Goal: Check status: Check status

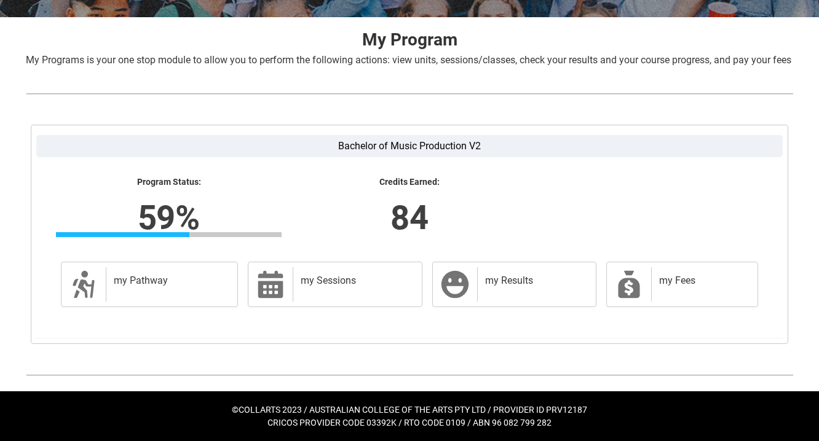
scroll to position [243, 0]
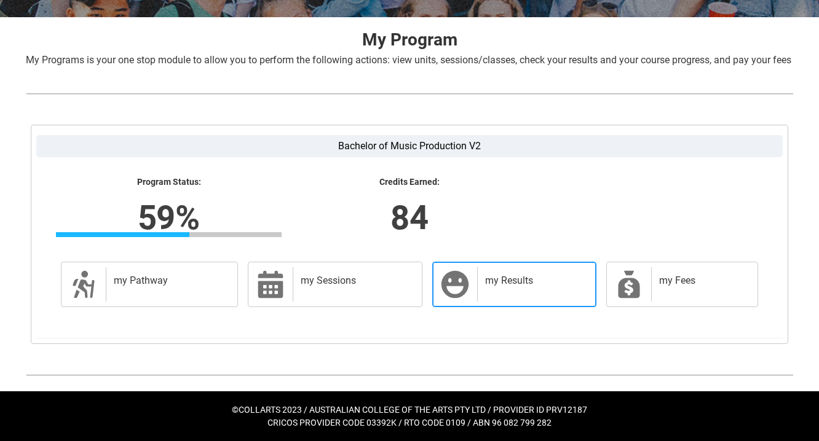
click at [501, 277] on h2 "my Results" at bounding box center [534, 281] width 98 height 12
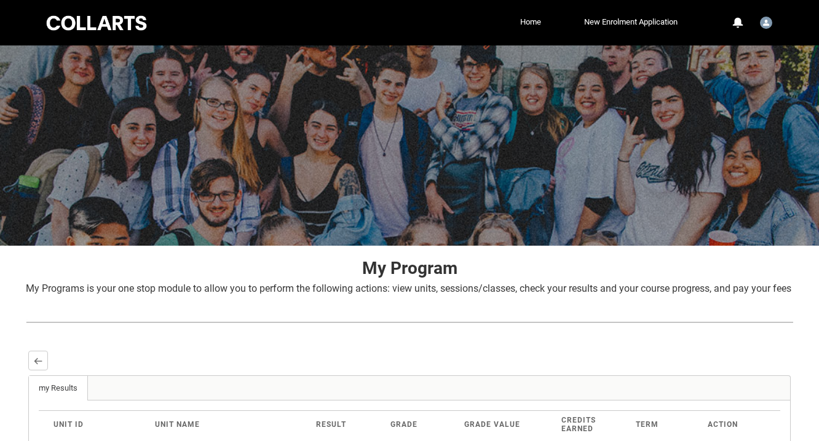
scroll to position [0, 0]
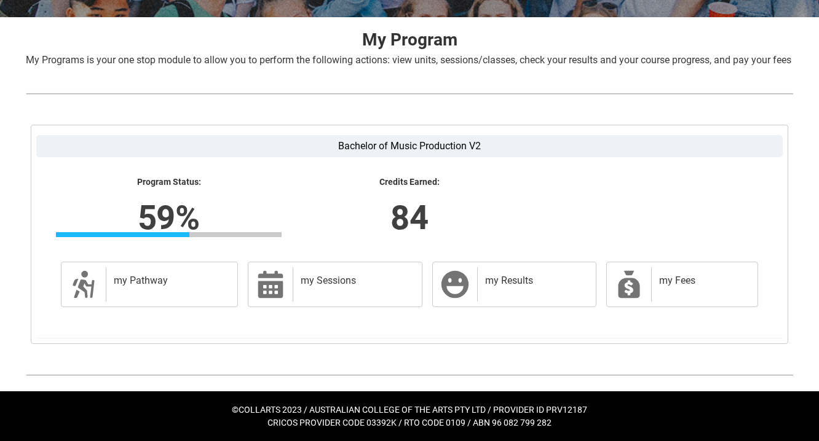
scroll to position [243, 0]
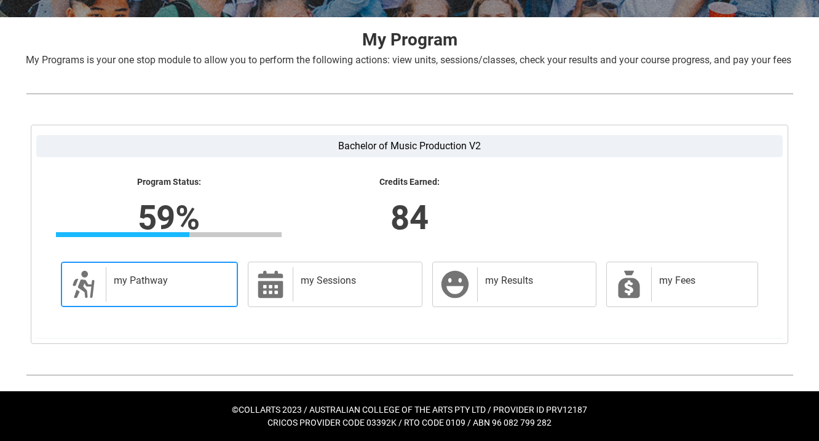
click at [167, 291] on div "my Pathway" at bounding box center [169, 284] width 127 height 34
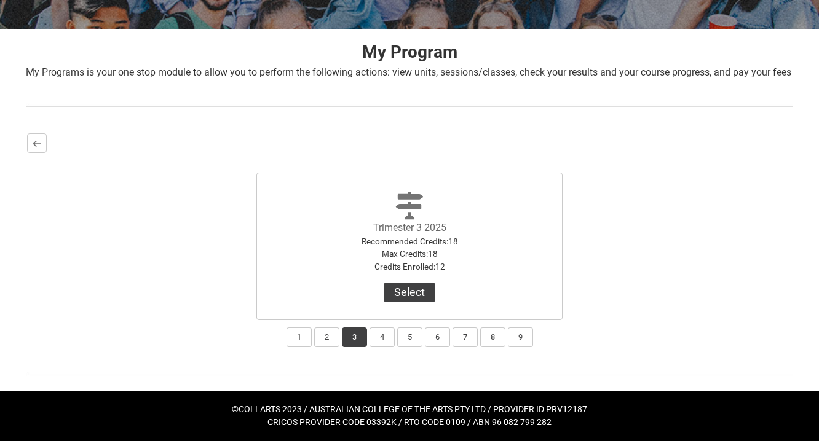
scroll to position [231, 0]
click at [379, 342] on button "4" at bounding box center [382, 338] width 25 height 20
click at [358, 336] on button "3" at bounding box center [354, 338] width 25 height 20
click at [329, 334] on button "2" at bounding box center [326, 338] width 25 height 20
click at [303, 334] on button "1" at bounding box center [299, 338] width 25 height 20
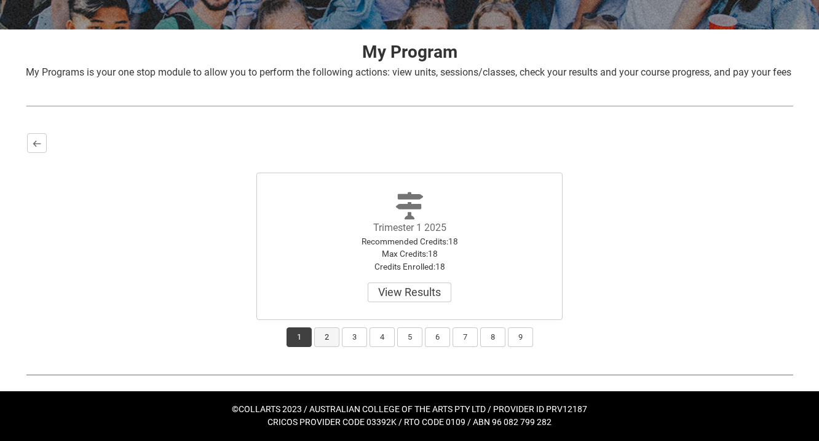
click at [323, 336] on button "2" at bounding box center [326, 338] width 25 height 20
click at [345, 336] on button "3" at bounding box center [354, 338] width 25 height 20
click at [371, 336] on button "4" at bounding box center [382, 338] width 25 height 20
click at [397, 338] on button "5" at bounding box center [409, 338] width 25 height 20
click at [433, 338] on button "6" at bounding box center [437, 338] width 25 height 20
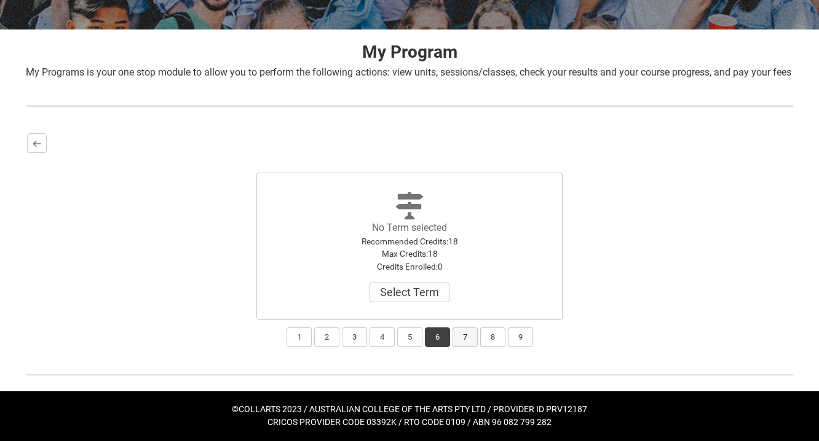
click at [465, 338] on button "7" at bounding box center [465, 338] width 25 height 20
click at [493, 334] on button "8" at bounding box center [492, 338] width 25 height 20
click at [382, 334] on button "4" at bounding box center [382, 338] width 25 height 20
click at [344, 334] on button "3" at bounding box center [354, 338] width 25 height 20
click at [38, 146] on lightning-primitive-icon "button" at bounding box center [37, 143] width 9 height 9
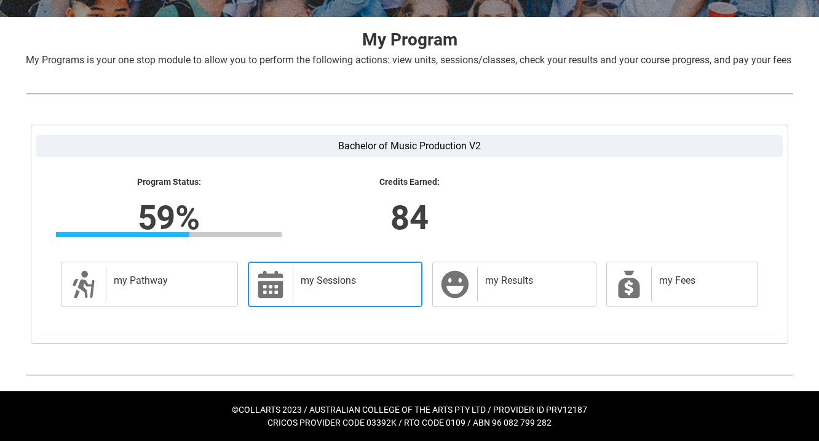
click at [323, 287] on h2 "my Sessions" at bounding box center [355, 281] width 109 height 12
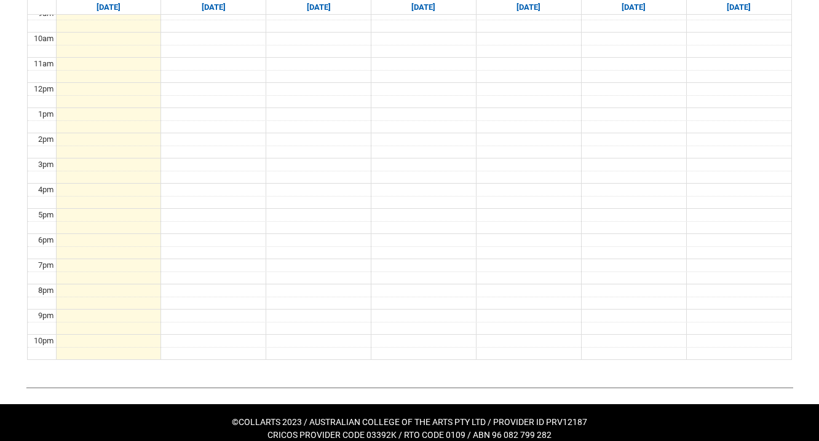
scroll to position [225, 0]
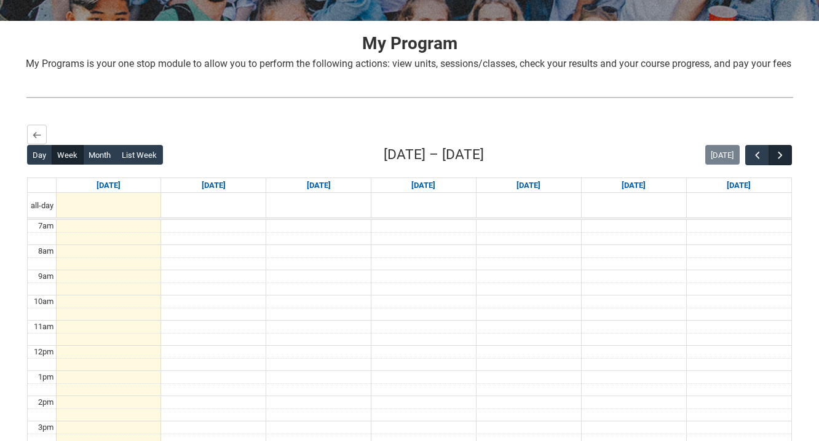
click at [783, 162] on span "button" at bounding box center [780, 155] width 12 height 12
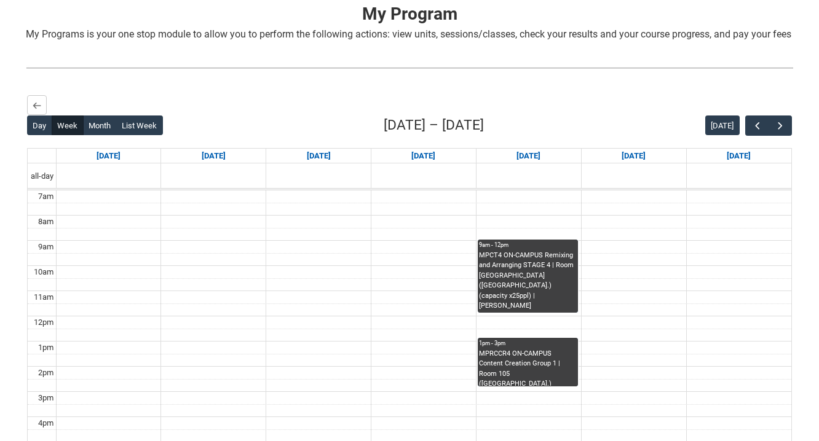
scroll to position [251, 0]
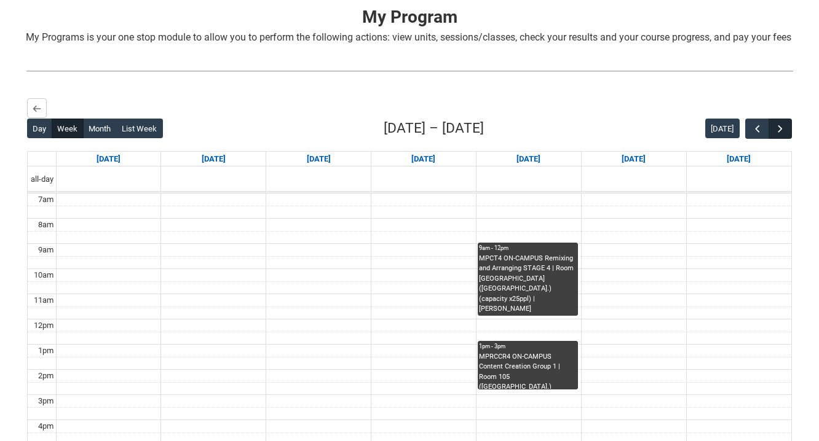
click at [783, 135] on span "button" at bounding box center [780, 129] width 12 height 12
click at [756, 135] on span "button" at bounding box center [757, 129] width 12 height 12
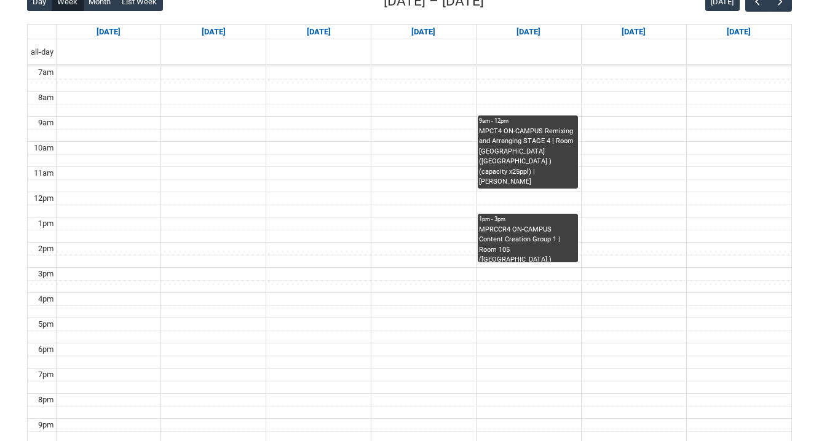
scroll to position [375, 0]
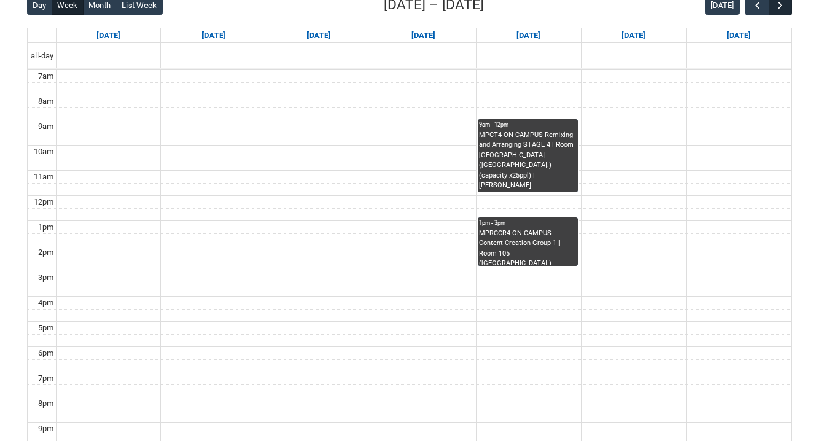
click at [783, 12] on span "button" at bounding box center [780, 5] width 12 height 12
click at [756, 12] on span "button" at bounding box center [757, 5] width 12 height 12
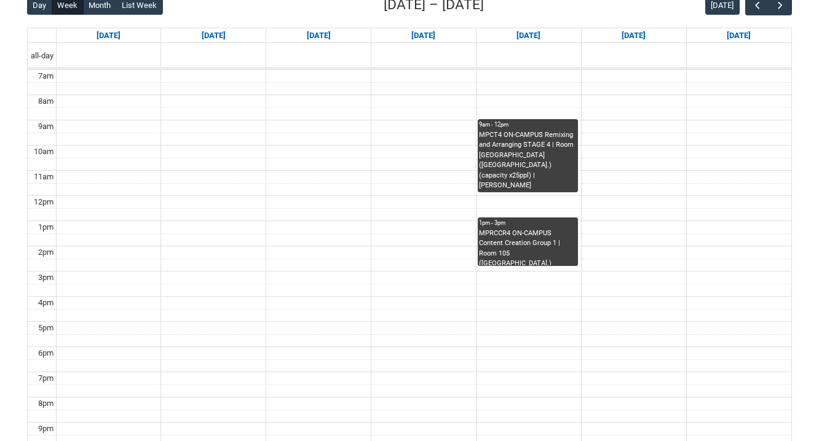
click at [517, 227] on div "1pm - 3pm" at bounding box center [528, 223] width 98 height 9
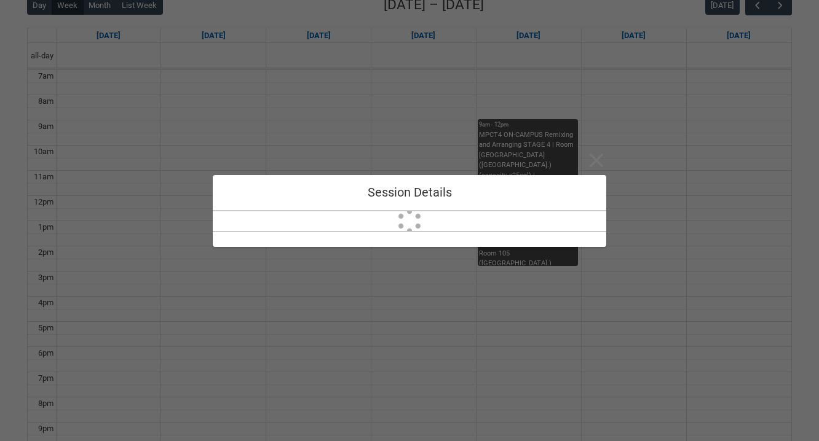
click at [517, 237] on div at bounding box center [410, 239] width 394 height 16
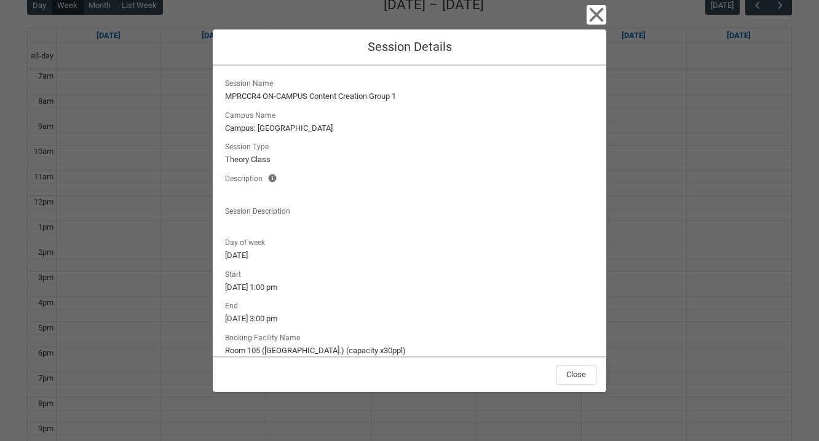
click at [599, 16] on icon "button" at bounding box center [597, 15] width 14 height 14
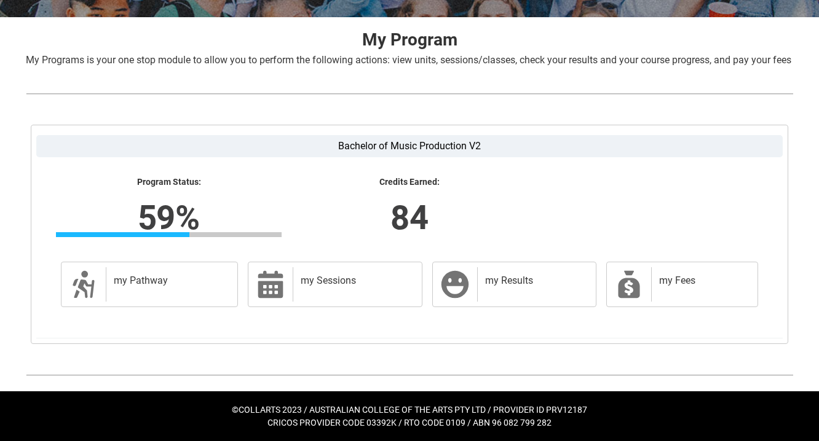
scroll to position [243, 0]
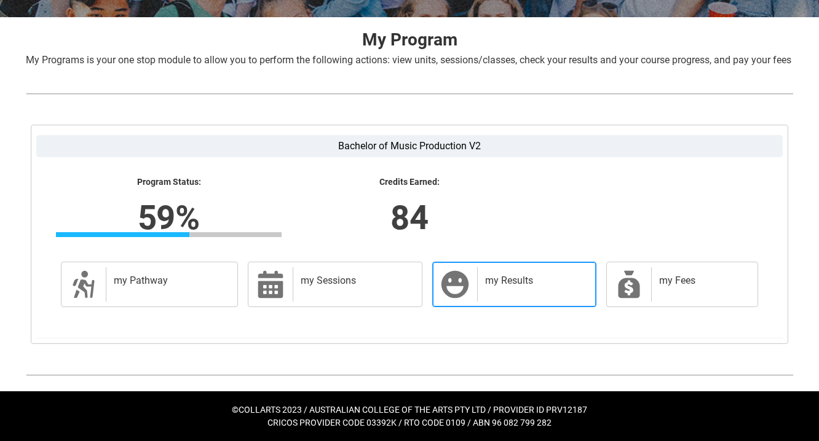
click at [502, 280] on h2 "my Results" at bounding box center [534, 281] width 98 height 12
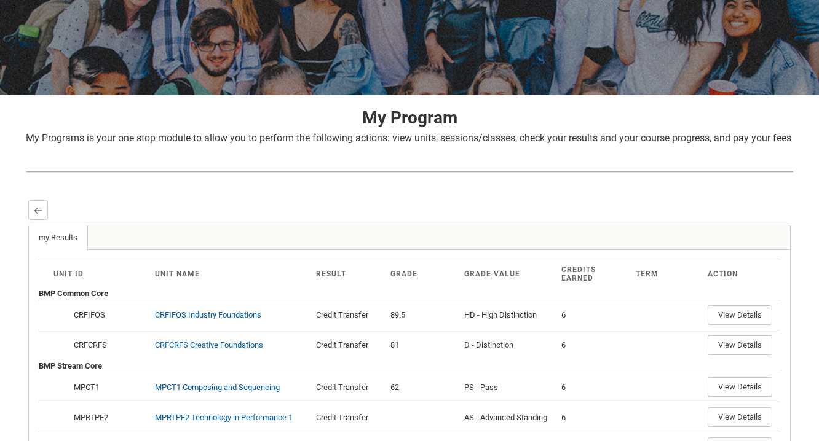
scroll to position [130, 0]
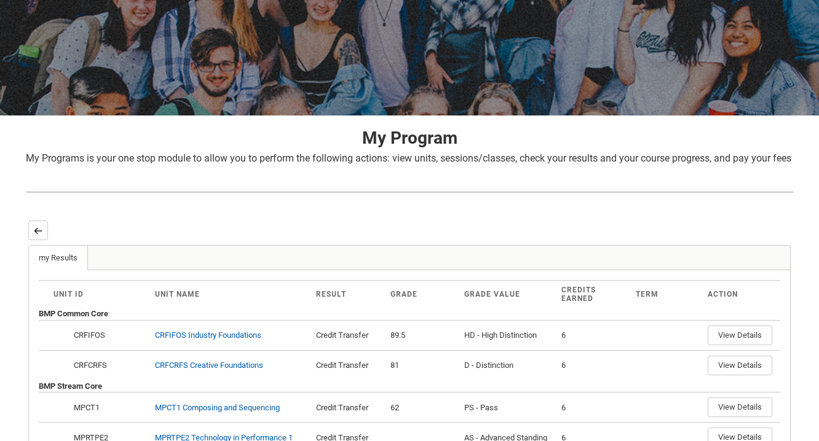
click at [38, 235] on lightning-primitive-icon "button" at bounding box center [38, 230] width 9 height 9
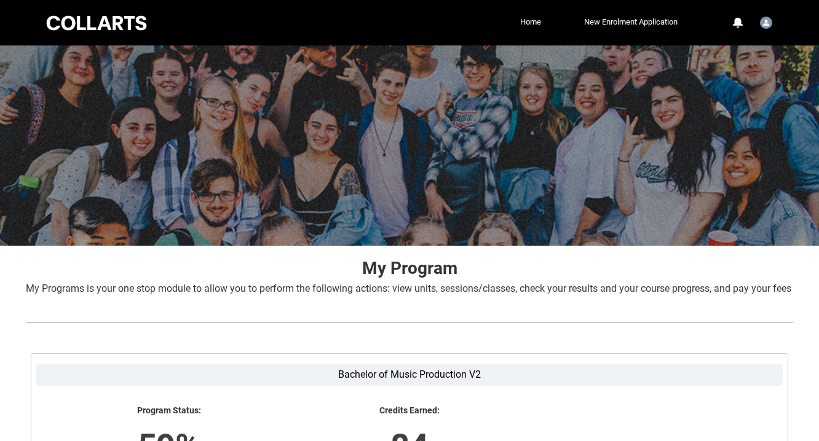
scroll to position [0, 0]
